Goal: Task Accomplishment & Management: Manage account settings

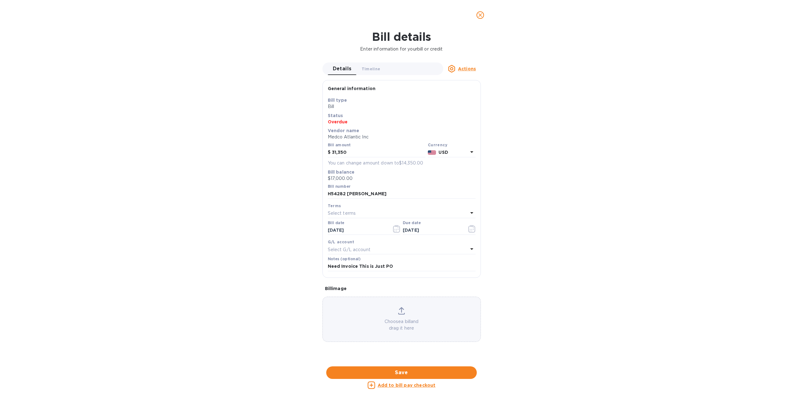
scroll to position [187, 0]
click at [482, 16] on icon "close" at bounding box center [480, 15] width 4 height 4
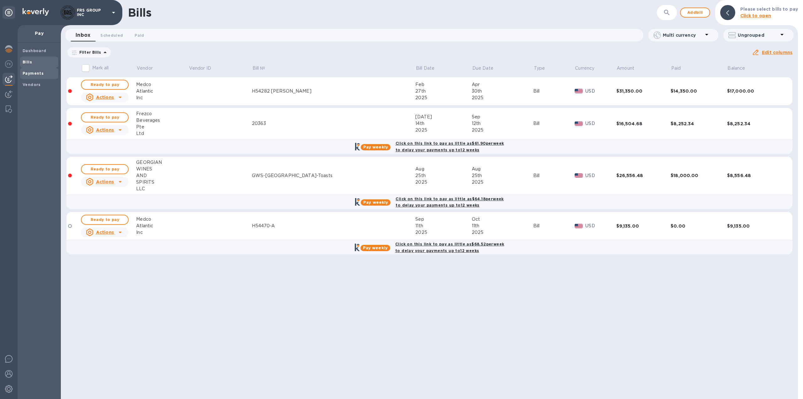
click at [37, 74] on b "Payments" at bounding box center [33, 73] width 21 height 5
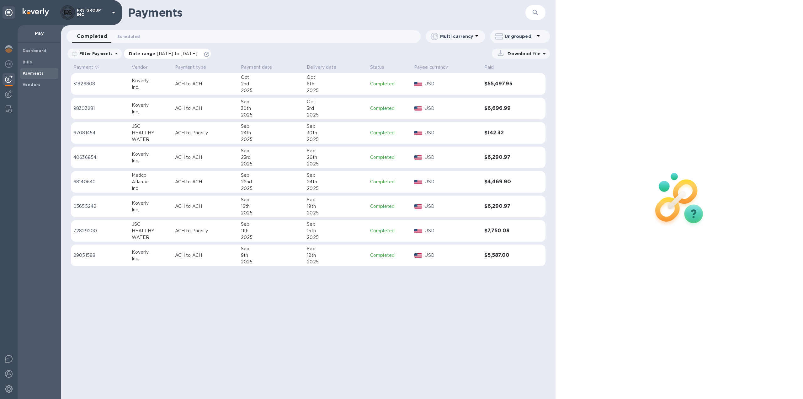
click at [209, 54] on icon at bounding box center [206, 54] width 5 height 5
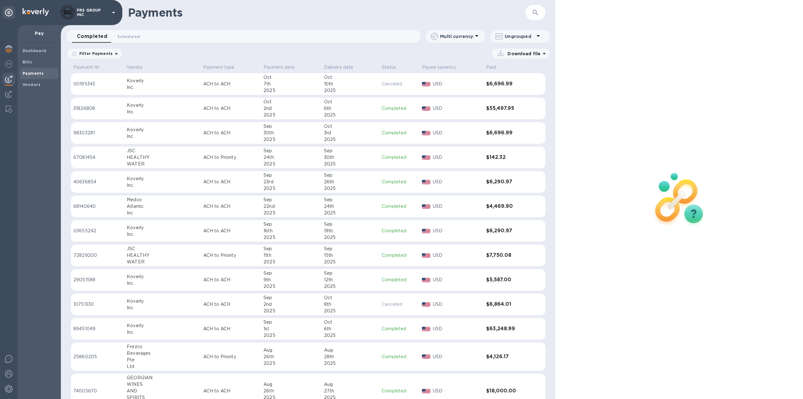
click at [113, 55] on icon at bounding box center [117, 54] width 8 height 8
click at [189, 50] on div "Download file" at bounding box center [338, 54] width 425 height 10
click at [140, 67] on p "Vendor" at bounding box center [135, 67] width 16 height 7
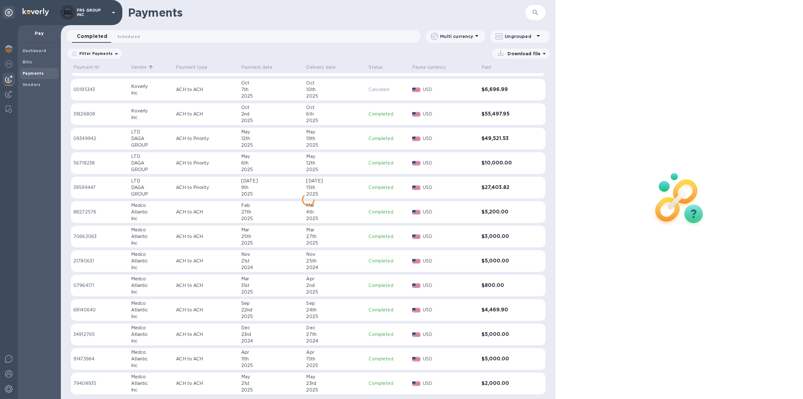
scroll to position [1774, 0]
click at [154, 208] on div "Atlantic" at bounding box center [151, 210] width 40 height 7
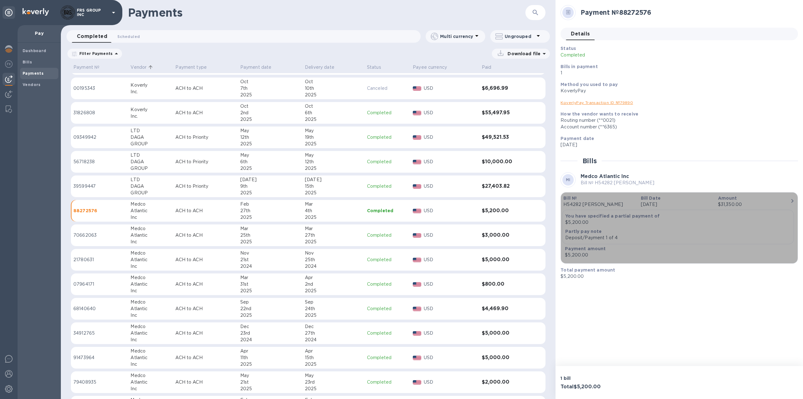
drag, startPoint x: 590, startPoint y: 255, endPoint x: 573, endPoint y: 256, distance: 17.0
click at [573, 256] on div "$5,200.00" at bounding box center [603, 255] width 77 height 7
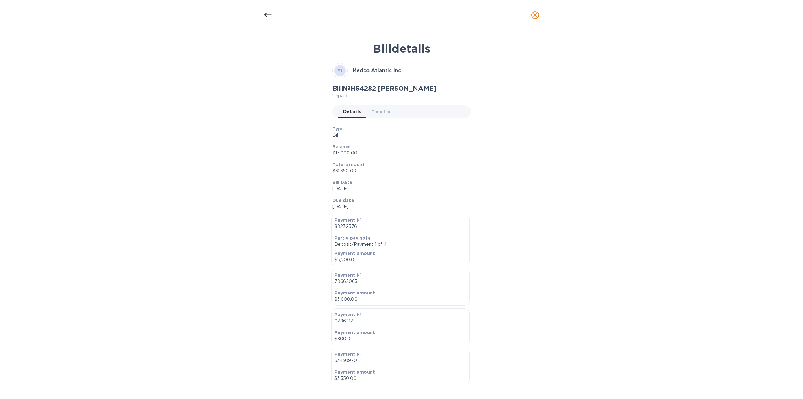
scroll to position [52, 0]
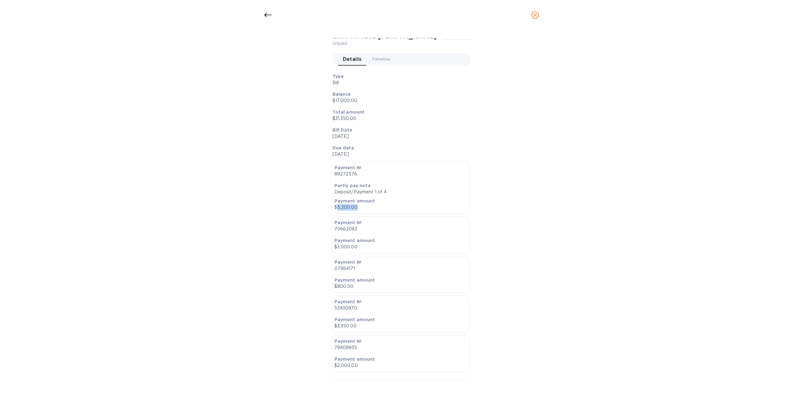
drag, startPoint x: 357, startPoint y: 206, endPoint x: 337, endPoint y: 209, distance: 20.0
click at [337, 209] on p "$5,200.00" at bounding box center [400, 207] width 132 height 7
copy p "5,200.00"
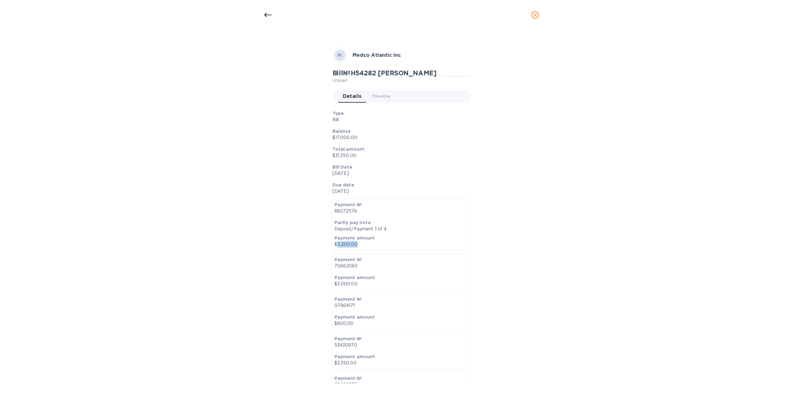
scroll to position [0, 0]
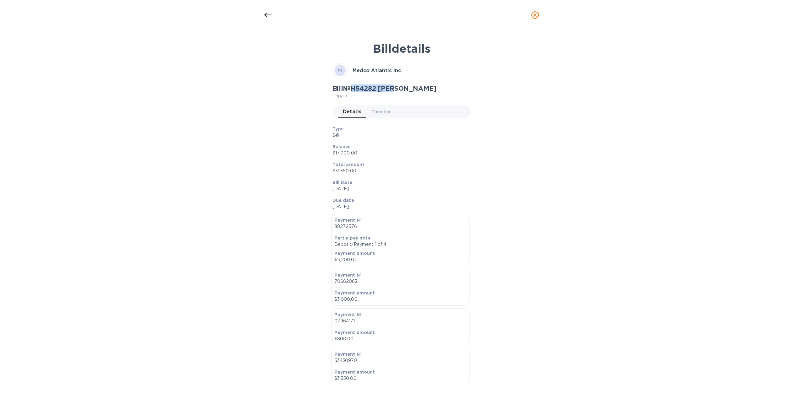
drag, startPoint x: 399, startPoint y: 88, endPoint x: 354, endPoint y: 88, distance: 44.9
click at [354, 88] on h2 "Bill № H54282 [PERSON_NAME]" at bounding box center [385, 88] width 104 height 8
copy h2 "H54282 [PERSON_NAME]"
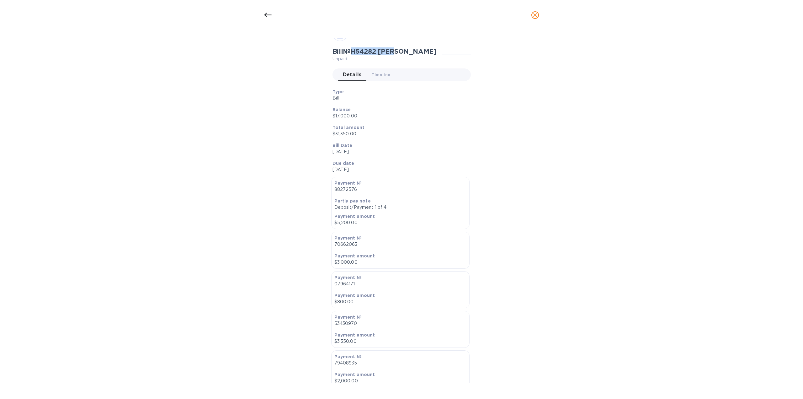
scroll to position [52, 0]
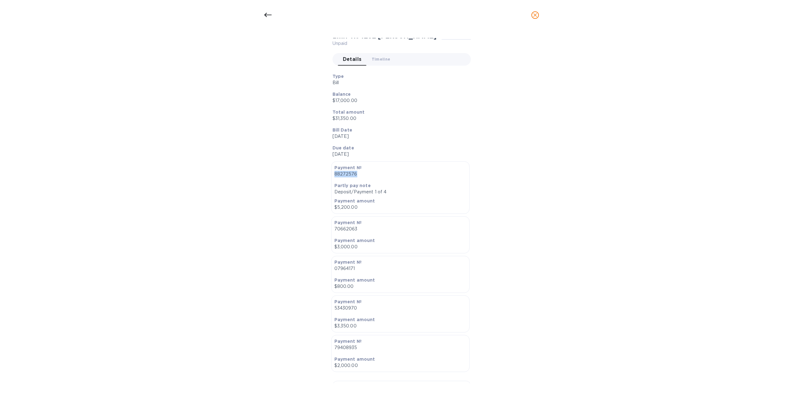
drag, startPoint x: 355, startPoint y: 174, endPoint x: 333, endPoint y: 174, distance: 22.0
click at [333, 174] on div "Payment № 88272576" at bounding box center [400, 170] width 135 height 15
copy p "88272576"
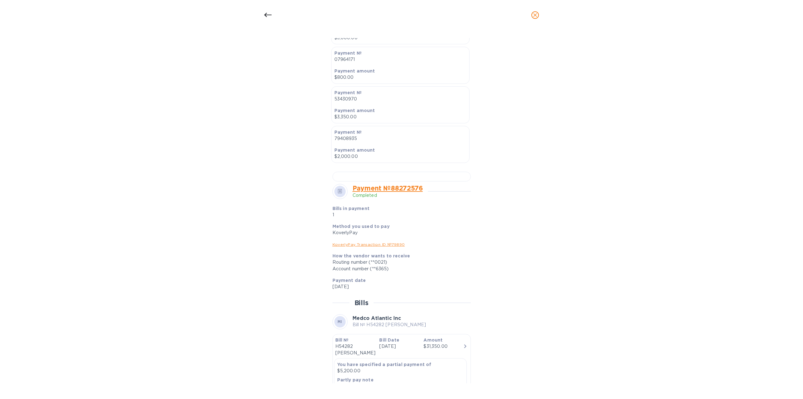
scroll to position [209, 0]
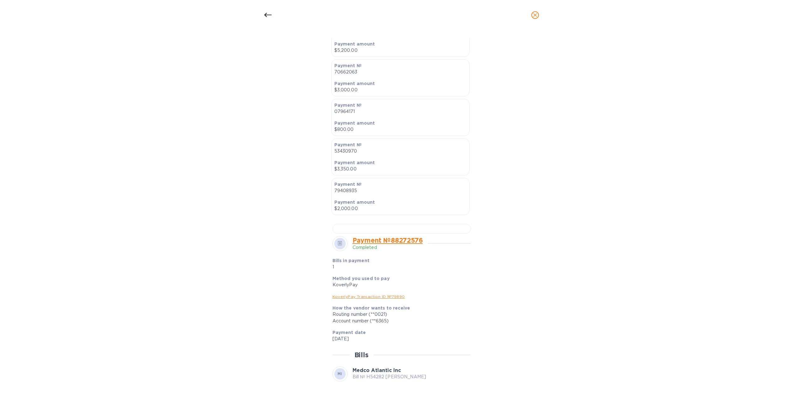
click at [534, 17] on icon "close" at bounding box center [535, 15] width 6 height 6
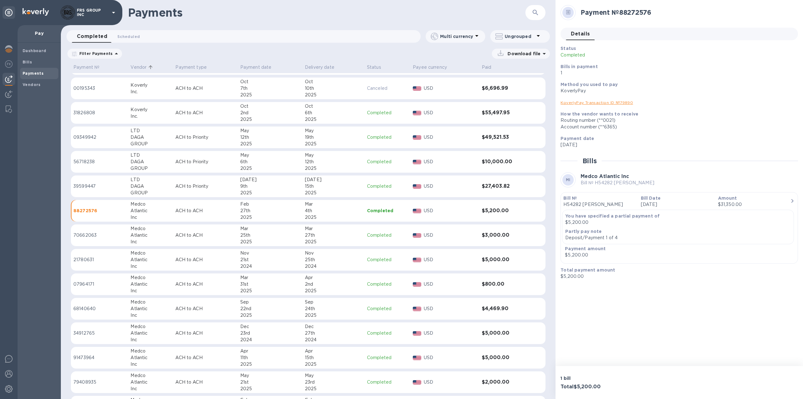
click at [8, 81] on img at bounding box center [9, 79] width 8 height 8
click at [28, 61] on b "Bills" at bounding box center [27, 62] width 9 height 5
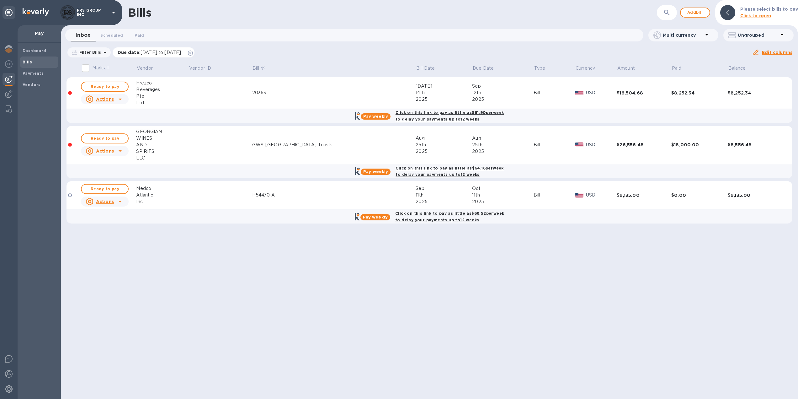
click at [193, 52] on icon at bounding box center [190, 53] width 5 height 5
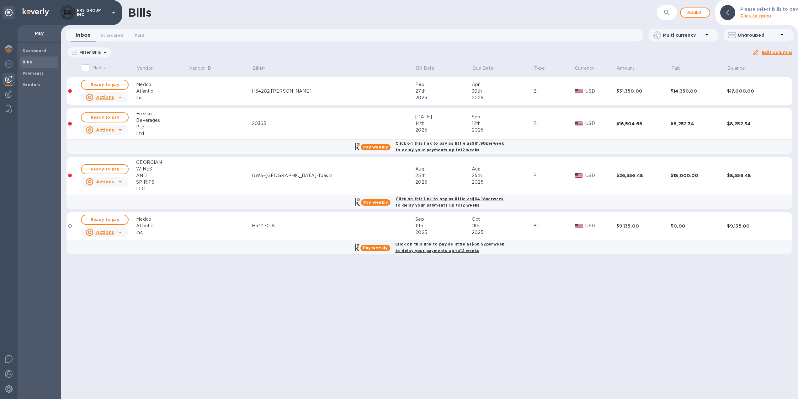
click at [326, 94] on div "H54282 [PERSON_NAME]" at bounding box center [333, 91] width 163 height 7
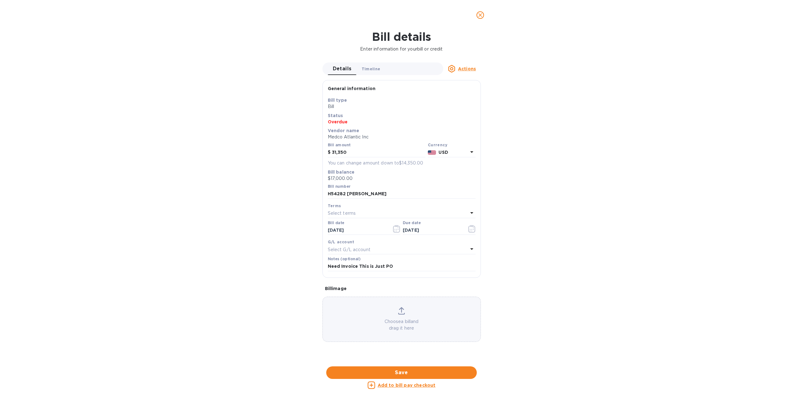
click at [371, 69] on span "Timeline 0" at bounding box center [371, 69] width 19 height 7
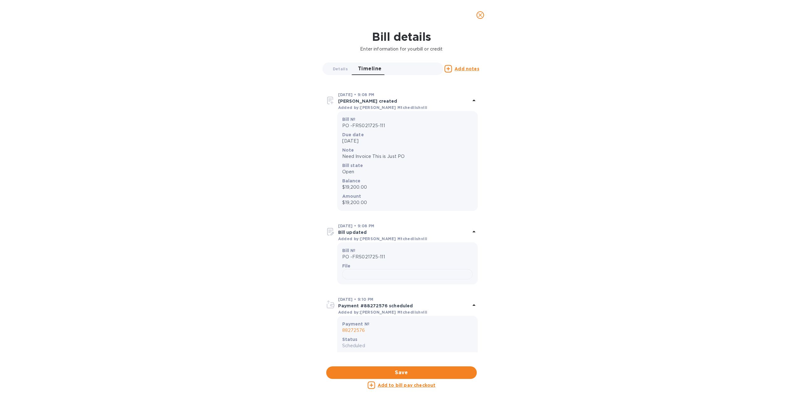
click at [480, 13] on icon "close" at bounding box center [480, 15] width 6 height 6
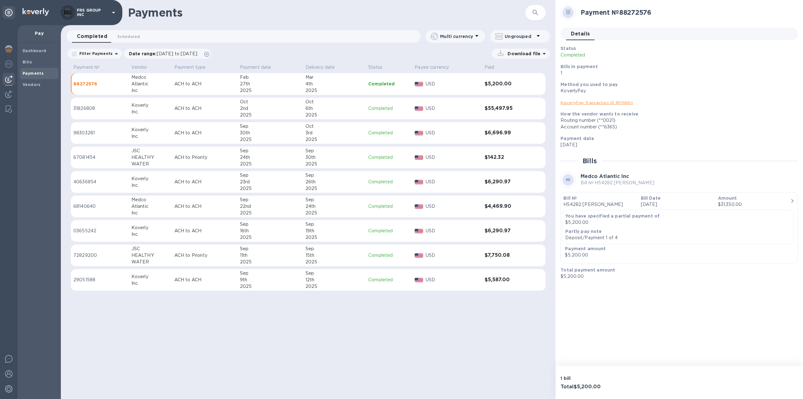
click at [36, 73] on b "Payments" at bounding box center [33, 73] width 21 height 5
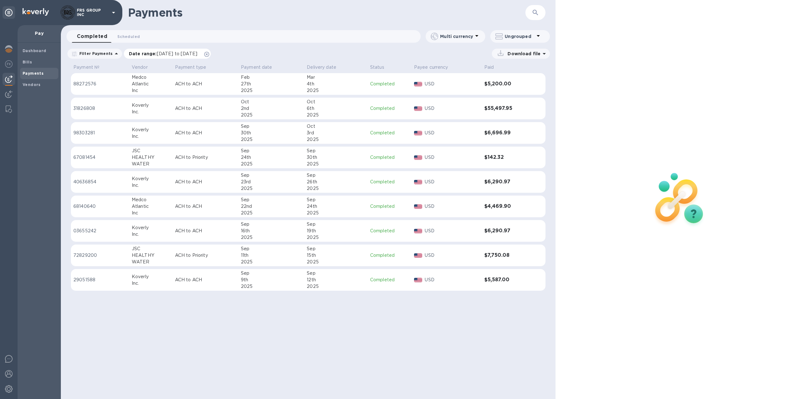
click at [209, 54] on icon at bounding box center [206, 54] width 5 height 5
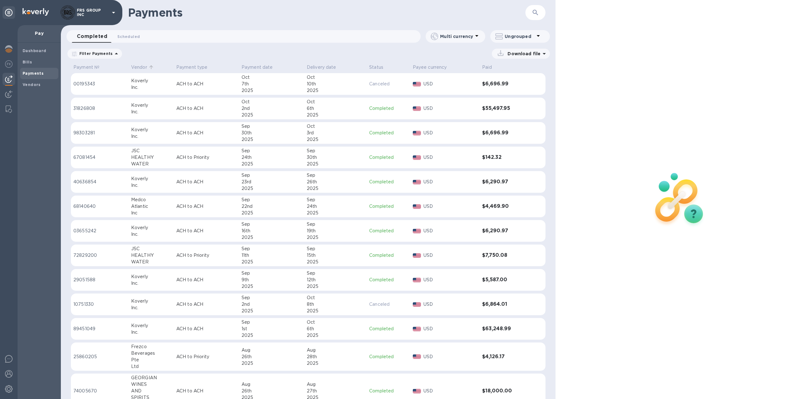
click at [142, 66] on p "Vendor" at bounding box center [139, 67] width 16 height 7
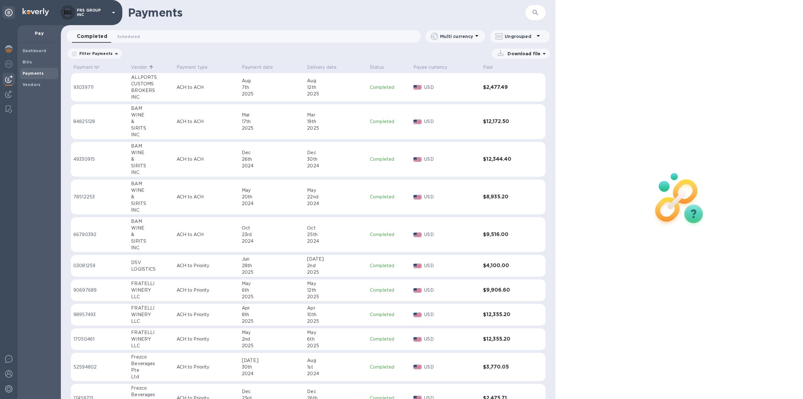
click at [516, 54] on p "Download file" at bounding box center [522, 54] width 35 height 6
click at [463, 81] on p "XLSX file" at bounding box center [455, 81] width 21 height 6
click at [448, 80] on p "XLSX file" at bounding box center [455, 81] width 21 height 6
click at [25, 139] on div "Dashboard Bills Payments Vendors" at bounding box center [39, 221] width 43 height 356
click at [27, 60] on b "Bills" at bounding box center [27, 62] width 9 height 5
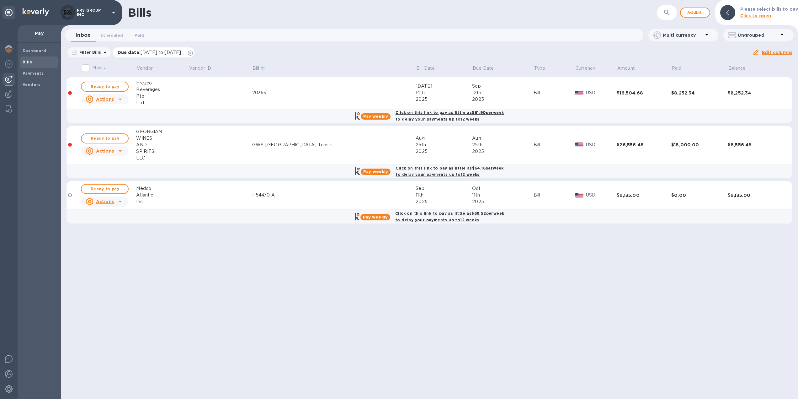
click at [193, 54] on icon at bounding box center [190, 53] width 5 height 5
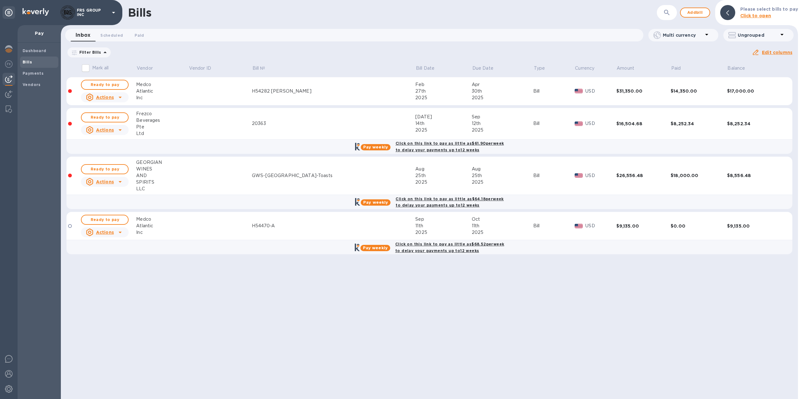
click at [533, 93] on div "Bill" at bounding box center [553, 91] width 41 height 7
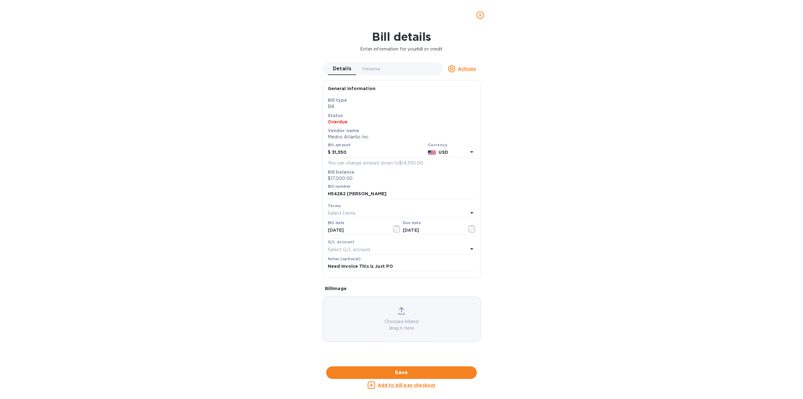
scroll to position [187, 0]
click at [402, 357] on div at bounding box center [402, 362] width 158 height 10
click at [479, 18] on icon "close" at bounding box center [480, 15] width 6 height 6
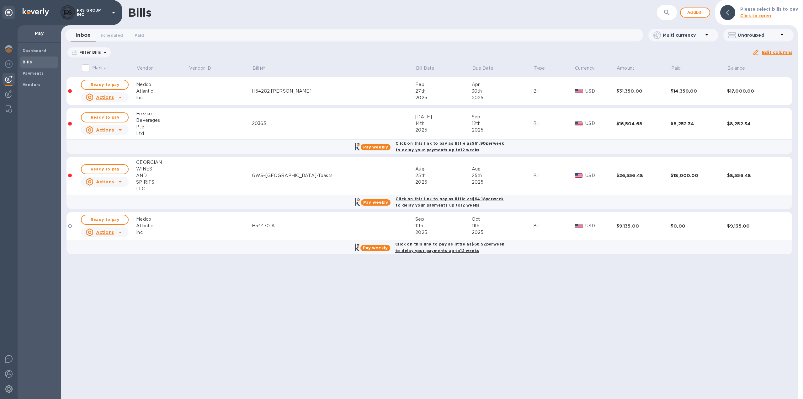
click at [90, 288] on div "Bills ​ Add bill Please select bills to pay Click to open Inbox 0 Scheduled 0 P…" at bounding box center [429, 199] width 737 height 399
click at [252, 221] on td at bounding box center [220, 226] width 63 height 28
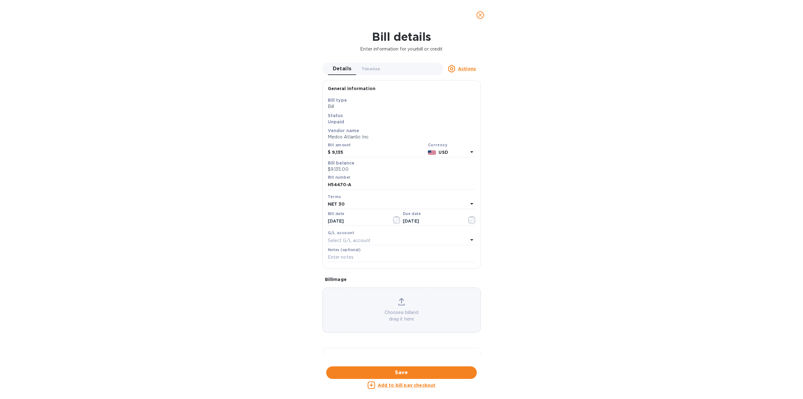
click at [257, 191] on div "Bill details Enter information for your bill or credit Details 0 Timeline 0 Act…" at bounding box center [401, 214] width 803 height 369
click at [478, 15] on icon "close" at bounding box center [480, 15] width 6 height 6
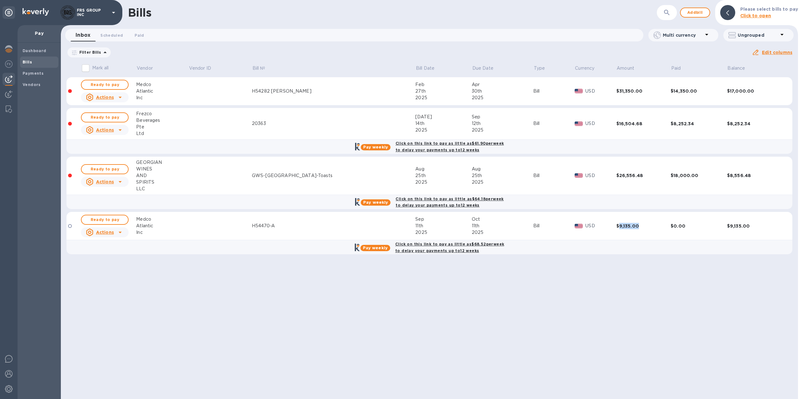
drag, startPoint x: 618, startPoint y: 225, endPoint x: 599, endPoint y: 227, distance: 19.2
click at [617, 227] on div "$9,135.00" at bounding box center [644, 226] width 55 height 6
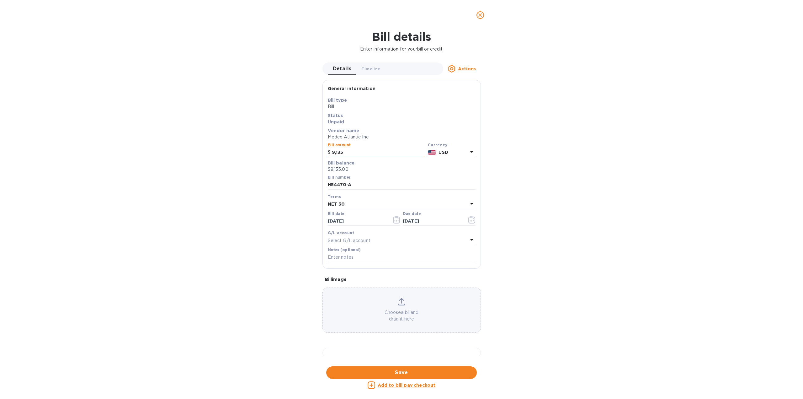
drag, startPoint x: 343, startPoint y: 152, endPoint x: 333, endPoint y: 153, distance: 10.4
click at [333, 153] on input "9,135" at bounding box center [378, 152] width 93 height 9
click at [233, 49] on p "Enter information for your bill or credit" at bounding box center [401, 49] width 793 height 7
click at [481, 14] on icon "close" at bounding box center [480, 15] width 4 height 4
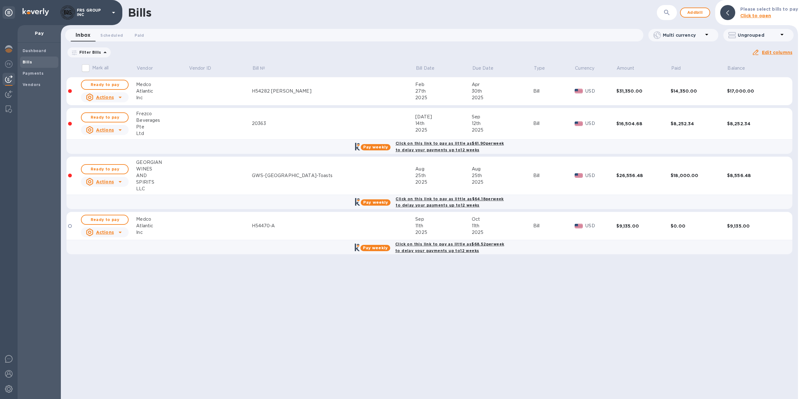
click at [301, 223] on div "H54470-A" at bounding box center [333, 225] width 163 height 7
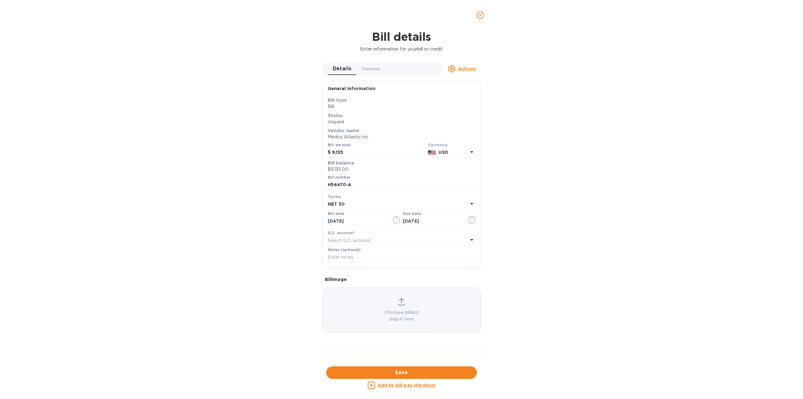
scroll to position [178, 0]
click at [377, 348] on div at bounding box center [402, 353] width 158 height 10
click at [481, 15] on icon "close" at bounding box center [480, 15] width 4 height 4
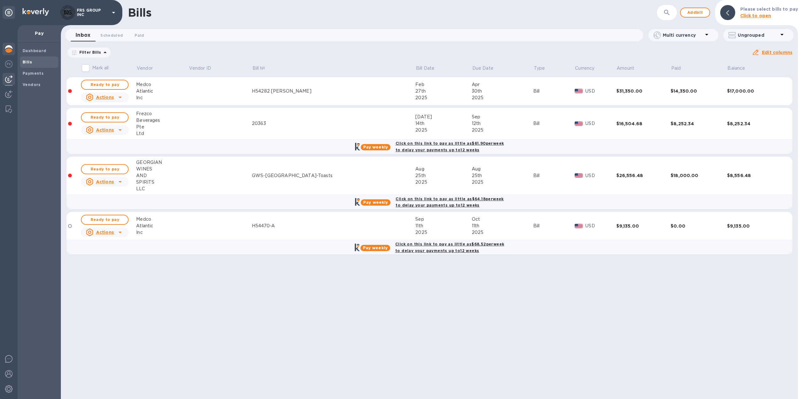
click at [13, 49] on div at bounding box center [9, 50] width 13 height 14
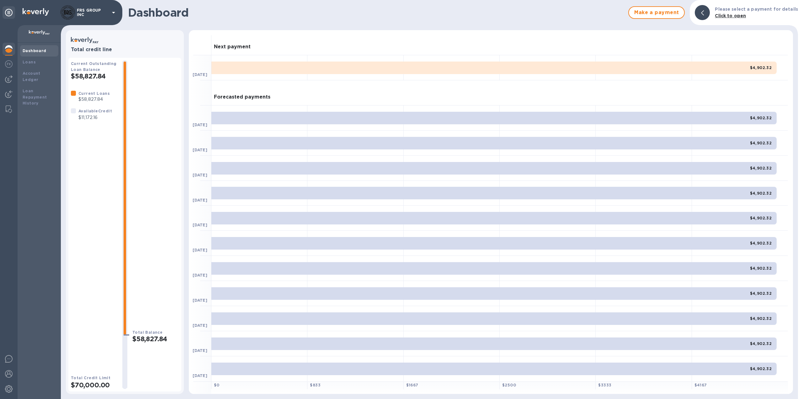
click at [51, 158] on div "Dashboard Loans Account Ledger Loan Repayment History" at bounding box center [39, 221] width 43 height 356
click at [9, 78] on img at bounding box center [9, 79] width 8 height 8
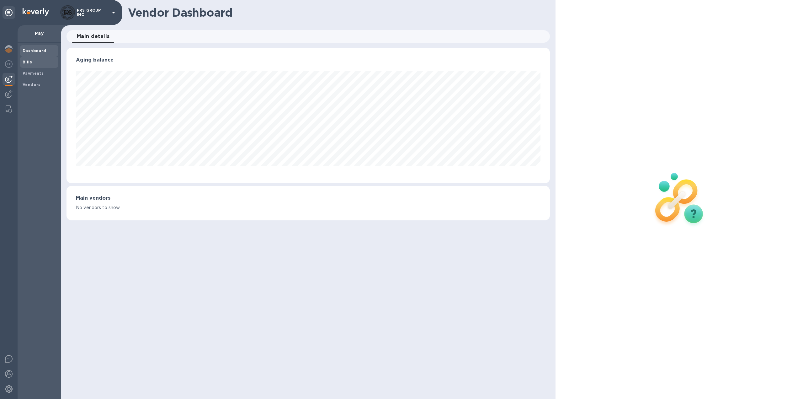
scroll to position [136, 484]
click at [29, 62] on b "Bills" at bounding box center [27, 62] width 9 height 5
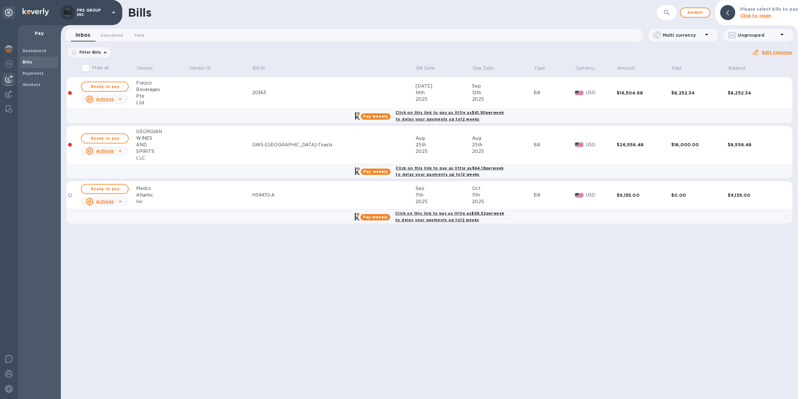
click at [0, 0] on icon at bounding box center [0, 0] width 0 height 0
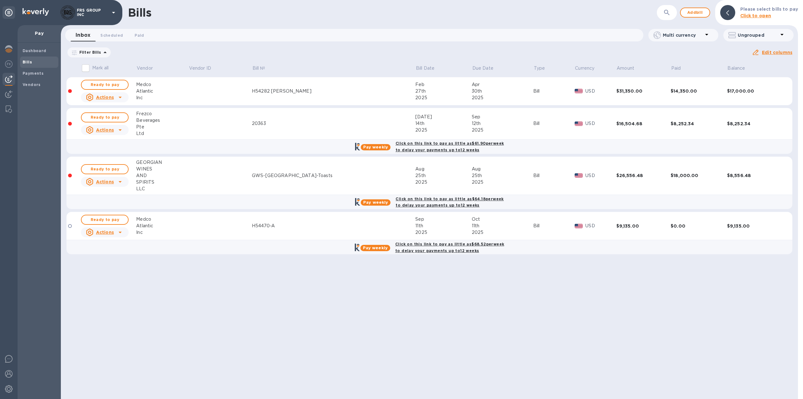
click at [123, 96] on icon at bounding box center [120, 97] width 8 height 8
click at [262, 303] on div at bounding box center [401, 199] width 803 height 399
click at [164, 301] on div "Bills ​ Add bill Please select bills to pay Click to open Inbox 0 Scheduled 0 P…" at bounding box center [429, 199] width 737 height 399
click at [193, 281] on div "Bills ​ Add bill Please select bills to pay Click to open Inbox 0 Scheduled 0 P…" at bounding box center [429, 199] width 737 height 399
click at [122, 97] on icon at bounding box center [120, 98] width 3 height 2
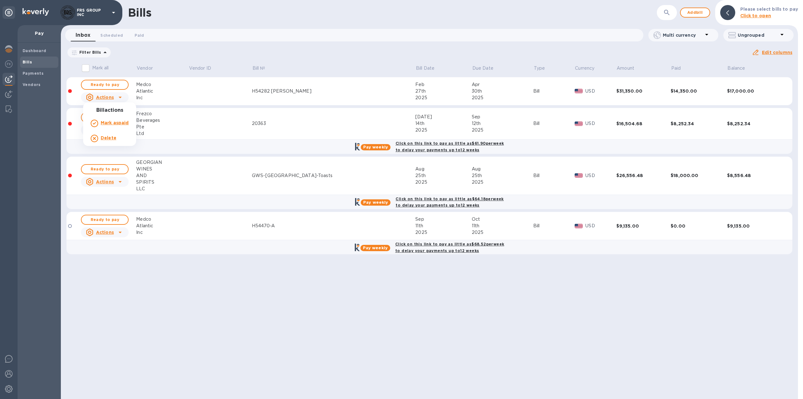
click at [110, 137] on b "Delete" at bounding box center [109, 137] width 16 height 5
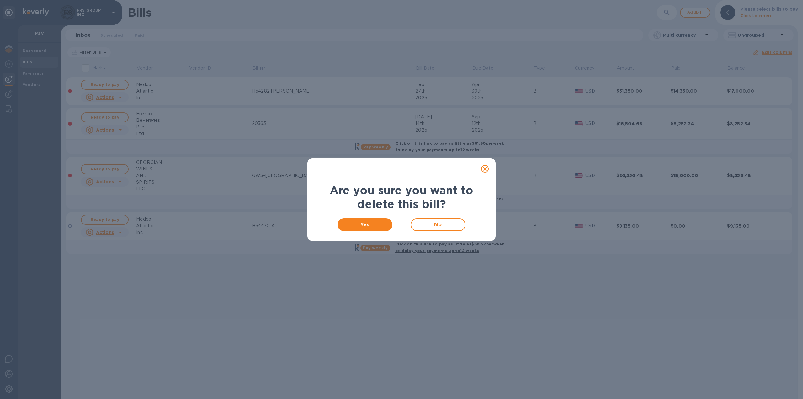
click at [485, 167] on icon "close" at bounding box center [485, 169] width 6 height 6
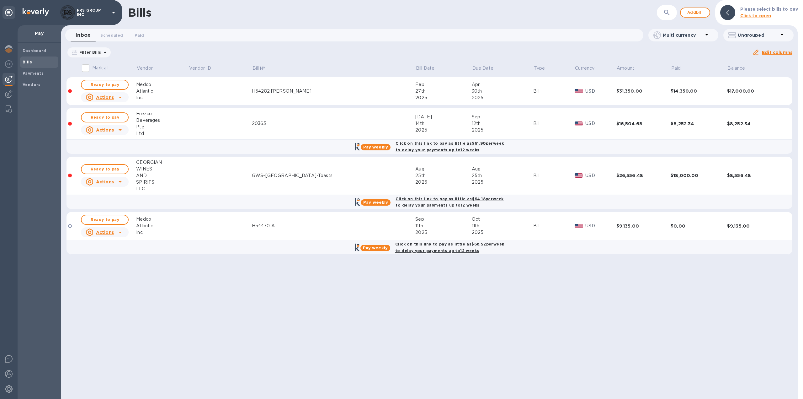
click at [252, 93] on td at bounding box center [220, 91] width 63 height 28
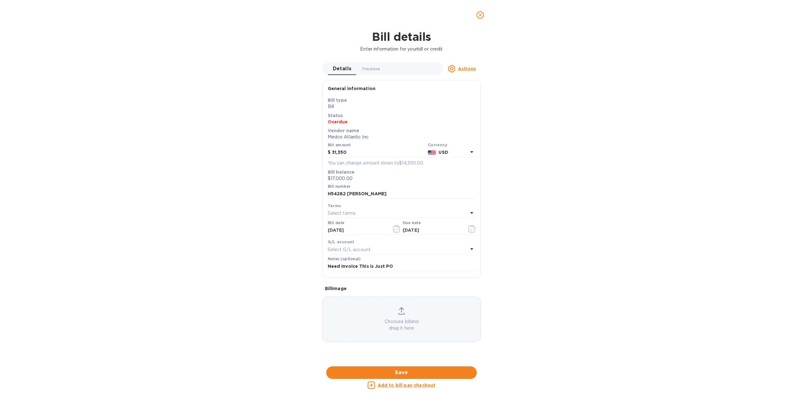
scroll to position [187, 0]
click at [392, 357] on div at bounding box center [402, 362] width 158 height 10
click at [483, 16] on icon "close" at bounding box center [480, 15] width 6 height 6
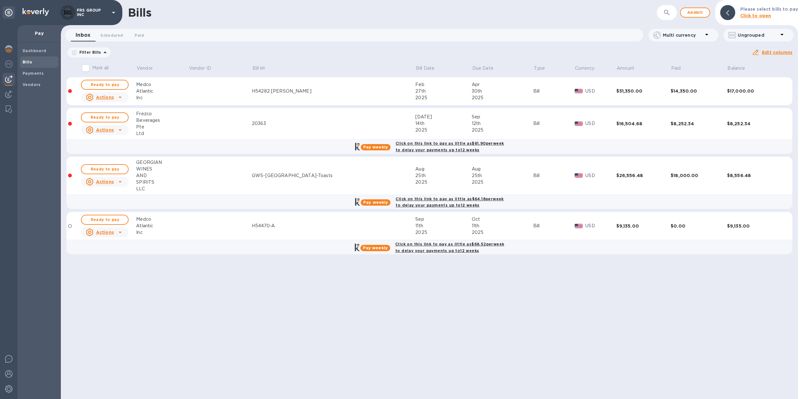
click at [121, 98] on icon at bounding box center [120, 97] width 8 height 8
click at [109, 137] on b "Delete" at bounding box center [109, 137] width 16 height 5
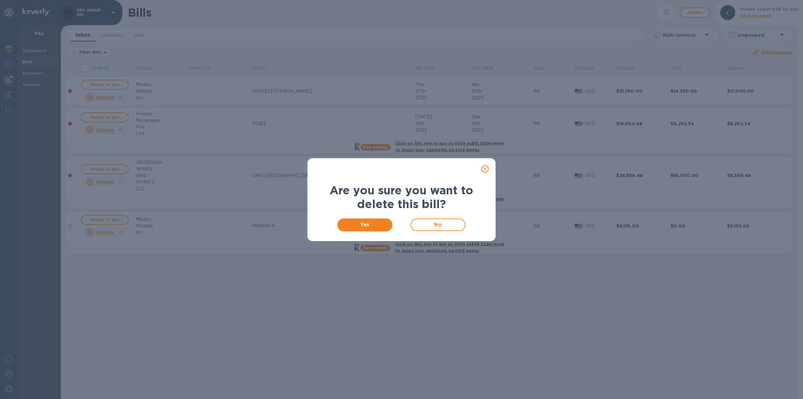
click at [364, 225] on span "Yes" at bounding box center [365, 225] width 45 height 8
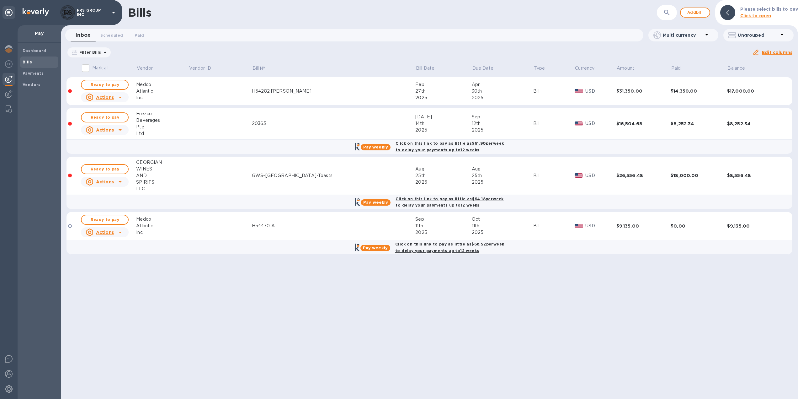
click at [597, 350] on div "Bills ​ Add bill Please select bills to pay Click to open Inbox 0 Scheduled 0 P…" at bounding box center [429, 199] width 737 height 399
click at [120, 96] on icon at bounding box center [120, 97] width 8 height 8
click at [116, 123] on b "Mark as paid" at bounding box center [115, 122] width 28 height 5
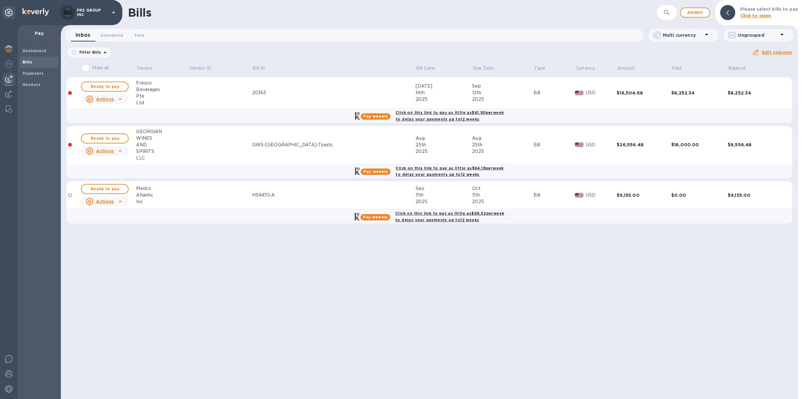
click at [213, 193] on td at bounding box center [220, 195] width 63 height 28
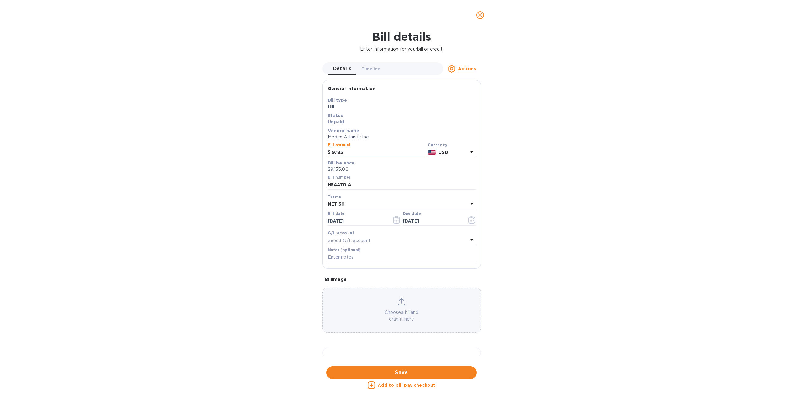
drag, startPoint x: 344, startPoint y: 152, endPoint x: 332, endPoint y: 153, distance: 12.3
click at [332, 153] on input "9,135" at bounding box center [378, 152] width 93 height 9
type input "5,447"
click at [400, 371] on span "Save" at bounding box center [401, 373] width 141 height 8
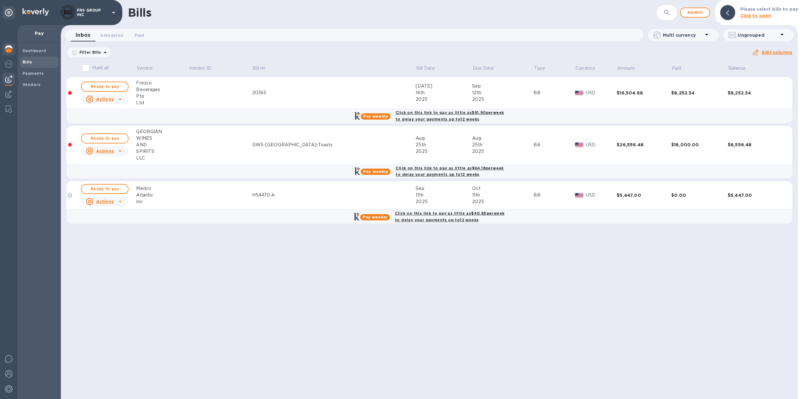
click at [9, 47] on img at bounding box center [9, 49] width 8 height 8
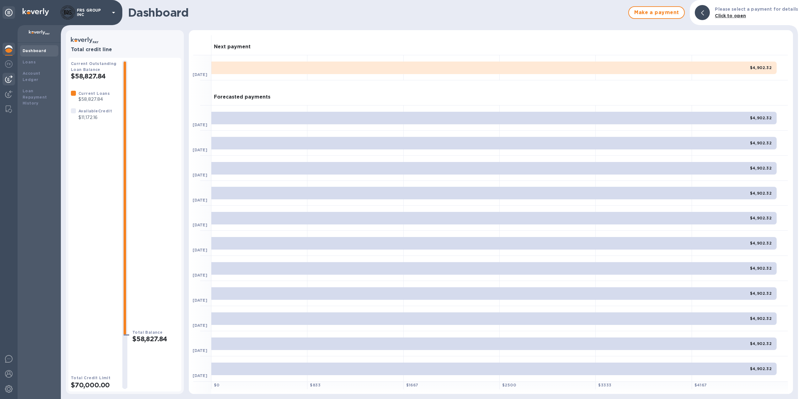
click at [10, 81] on img at bounding box center [9, 79] width 8 height 8
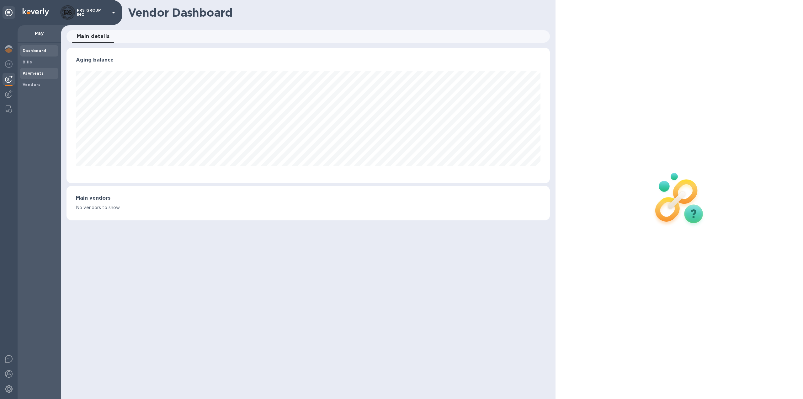
scroll to position [136, 484]
click at [34, 75] on b "Payments" at bounding box center [33, 73] width 21 height 5
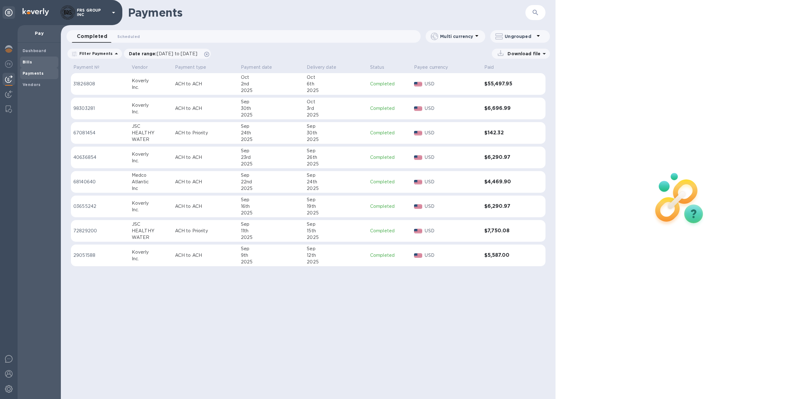
click at [33, 60] on span "Bills" at bounding box center [39, 62] width 33 height 6
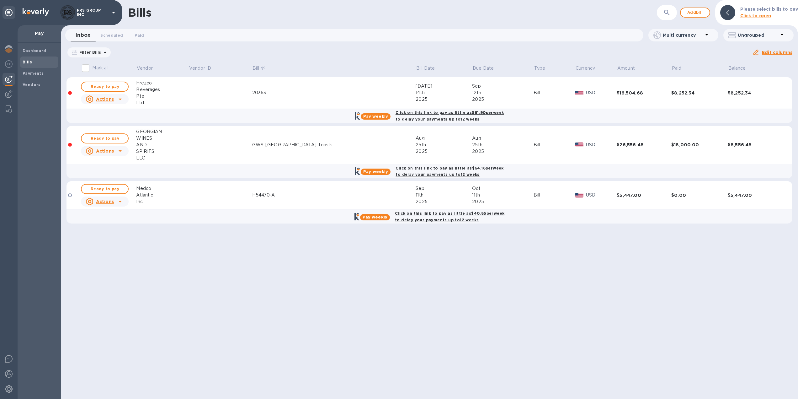
click at [0, 0] on icon at bounding box center [0, 0] width 0 height 0
click at [121, 201] on icon at bounding box center [120, 202] width 3 height 2
click at [229, 248] on div at bounding box center [401, 199] width 803 height 399
click at [412, 216] on b "Click on this link to pay as little as $40.85 per week to delay your payments u…" at bounding box center [450, 216] width 110 height 11
click at [375, 215] on b "Pay weekly" at bounding box center [375, 217] width 25 height 5
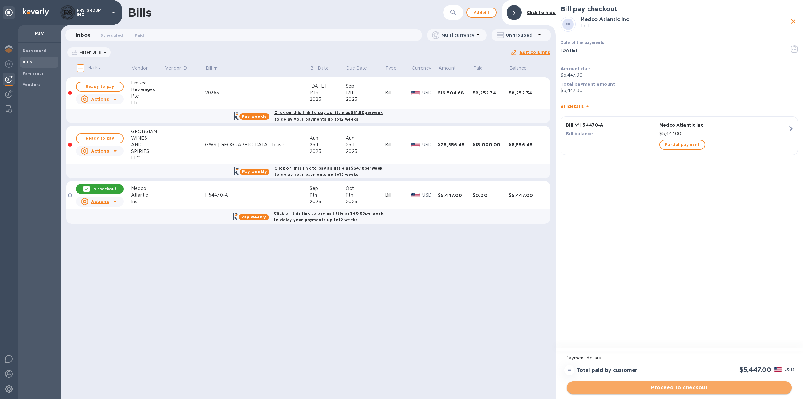
click at [685, 388] on span "Proceed to checkout" at bounding box center [679, 388] width 215 height 8
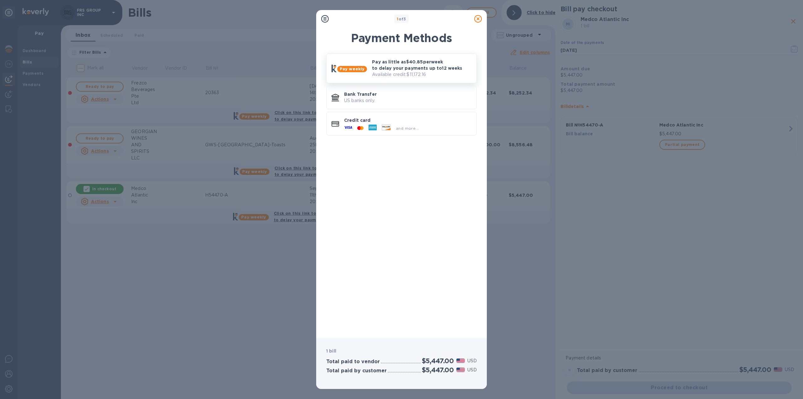
click at [401, 68] on p "Pay as little as $40.85 per week to delay your payments up to 12 weeks" at bounding box center [421, 65] width 99 height 13
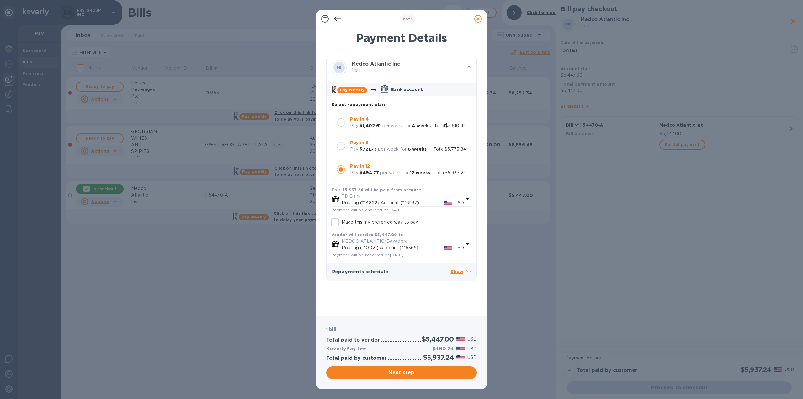
click at [478, 19] on icon at bounding box center [478, 19] width 8 height 8
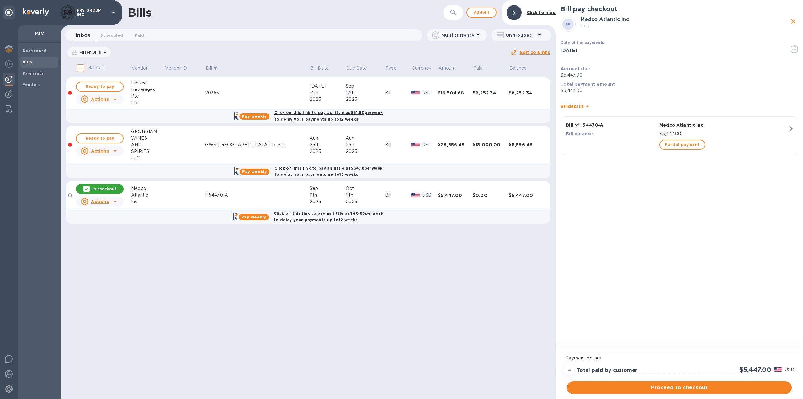
click at [182, 196] on td at bounding box center [185, 195] width 40 height 28
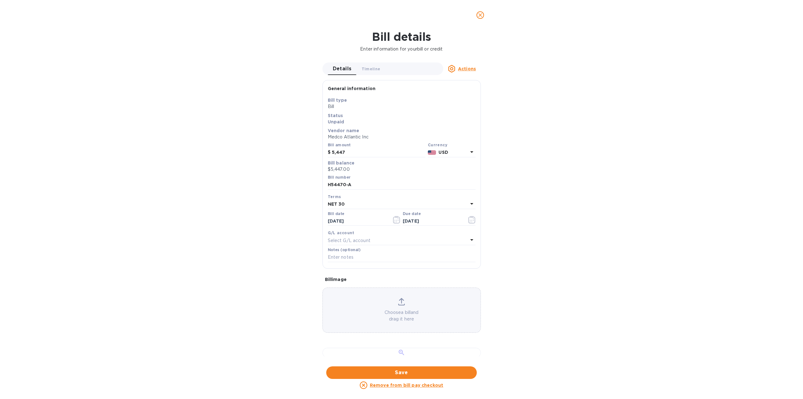
scroll to position [178, 0]
click at [398, 348] on div at bounding box center [402, 353] width 158 height 10
click at [482, 15] on icon "close" at bounding box center [480, 15] width 6 height 6
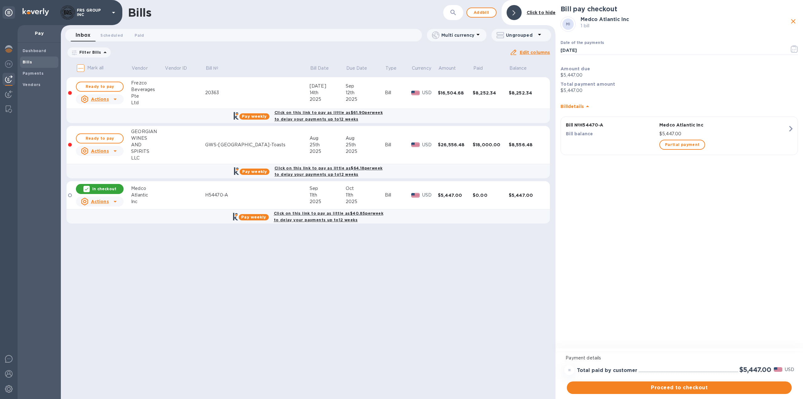
scroll to position [0, 0]
